Goal: Find specific page/section: Find specific page/section

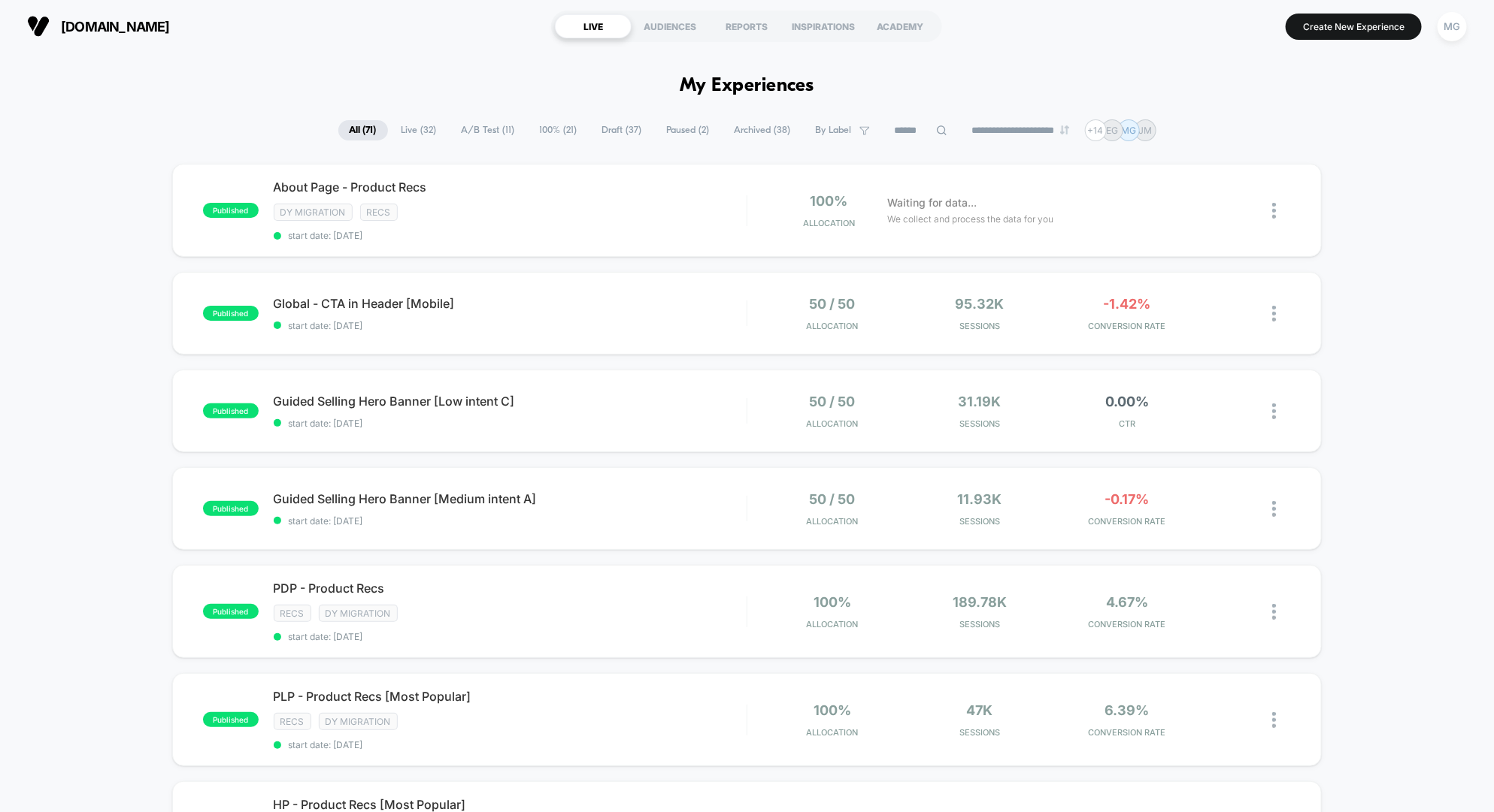
scroll to position [45, 0]
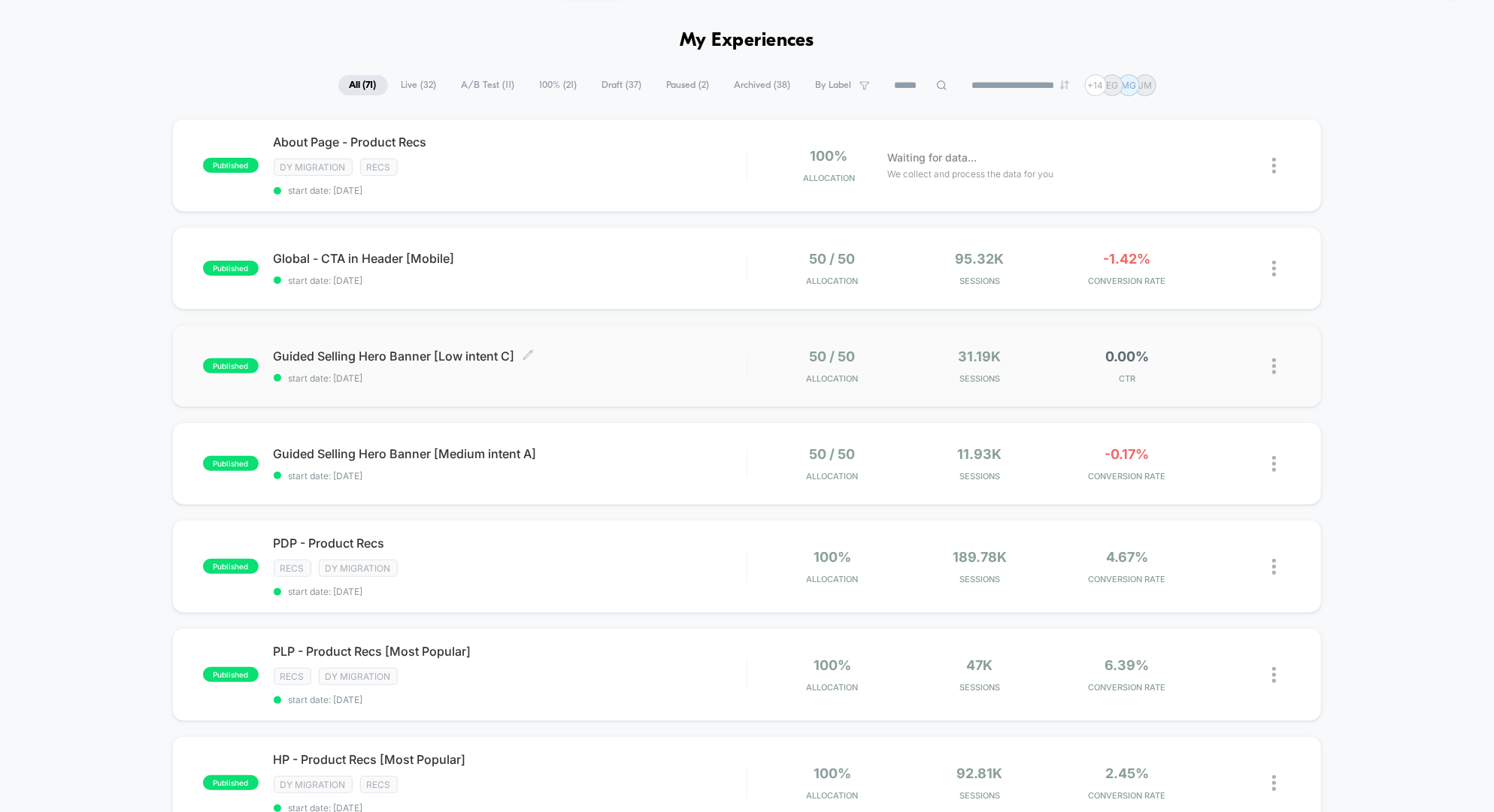
click at [456, 358] on span "Guided Selling Hero Banner [Low intent C] Click to edit experience details" at bounding box center [510, 356] width 473 height 15
